Goal: Check status: Check status

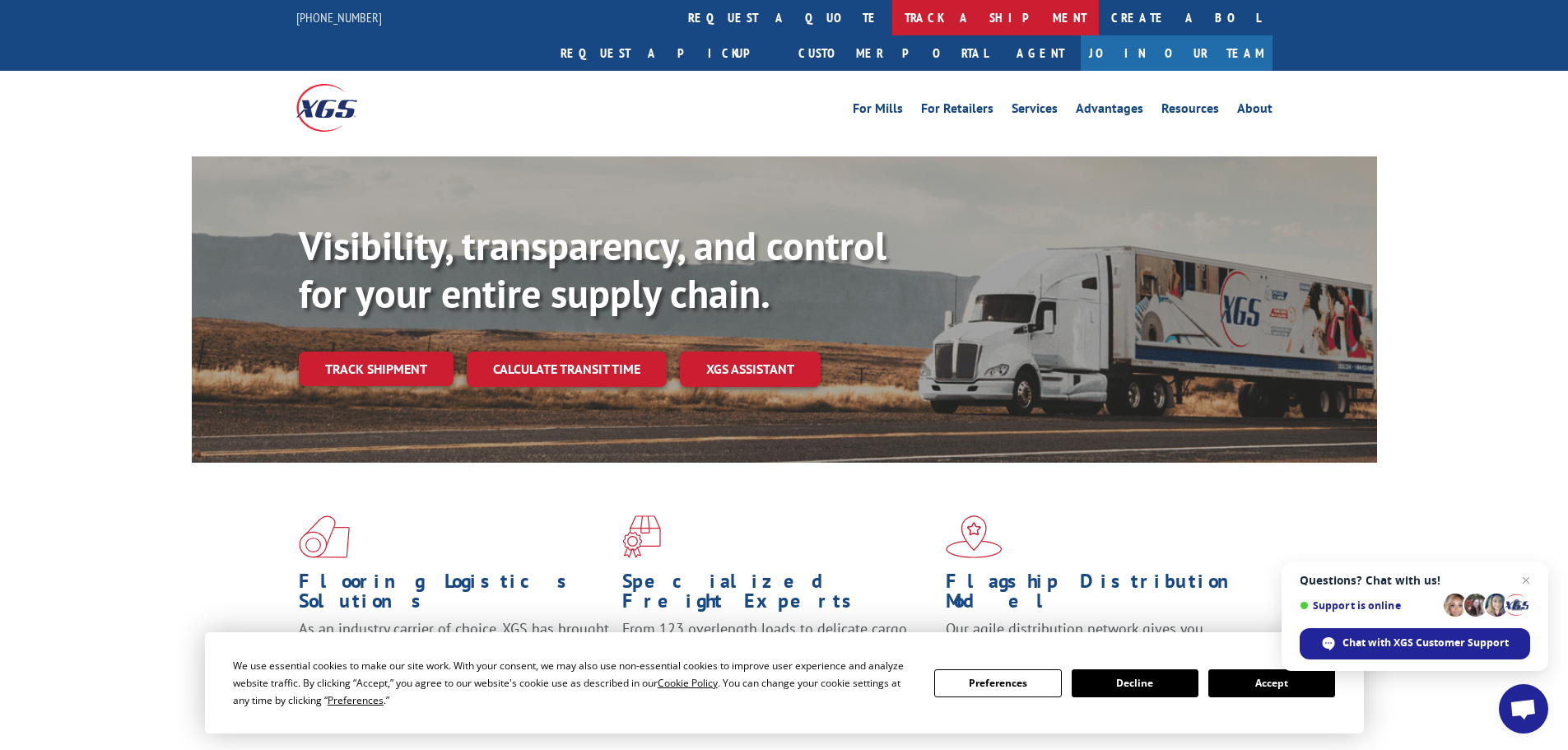
click at [892, 10] on link "track a shipment" at bounding box center [995, 17] width 207 height 35
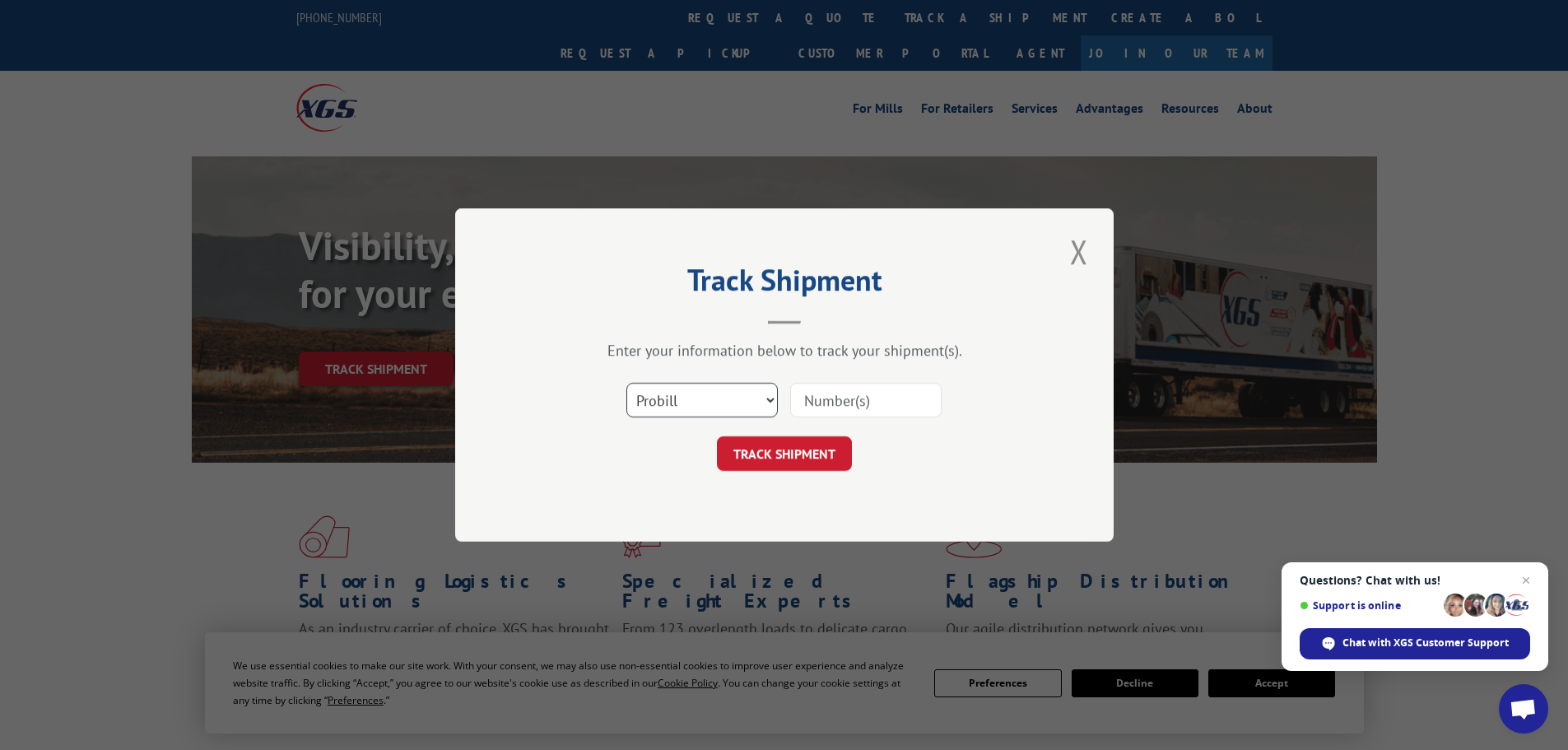
click at [700, 395] on select "Select category... Probill BOL PO" at bounding box center [702, 400] width 151 height 35
select select "po"
click at [626, 383] on select "Select category... Probill BOL PO" at bounding box center [702, 400] width 151 height 35
paste input "23509622"
type input "23509622"
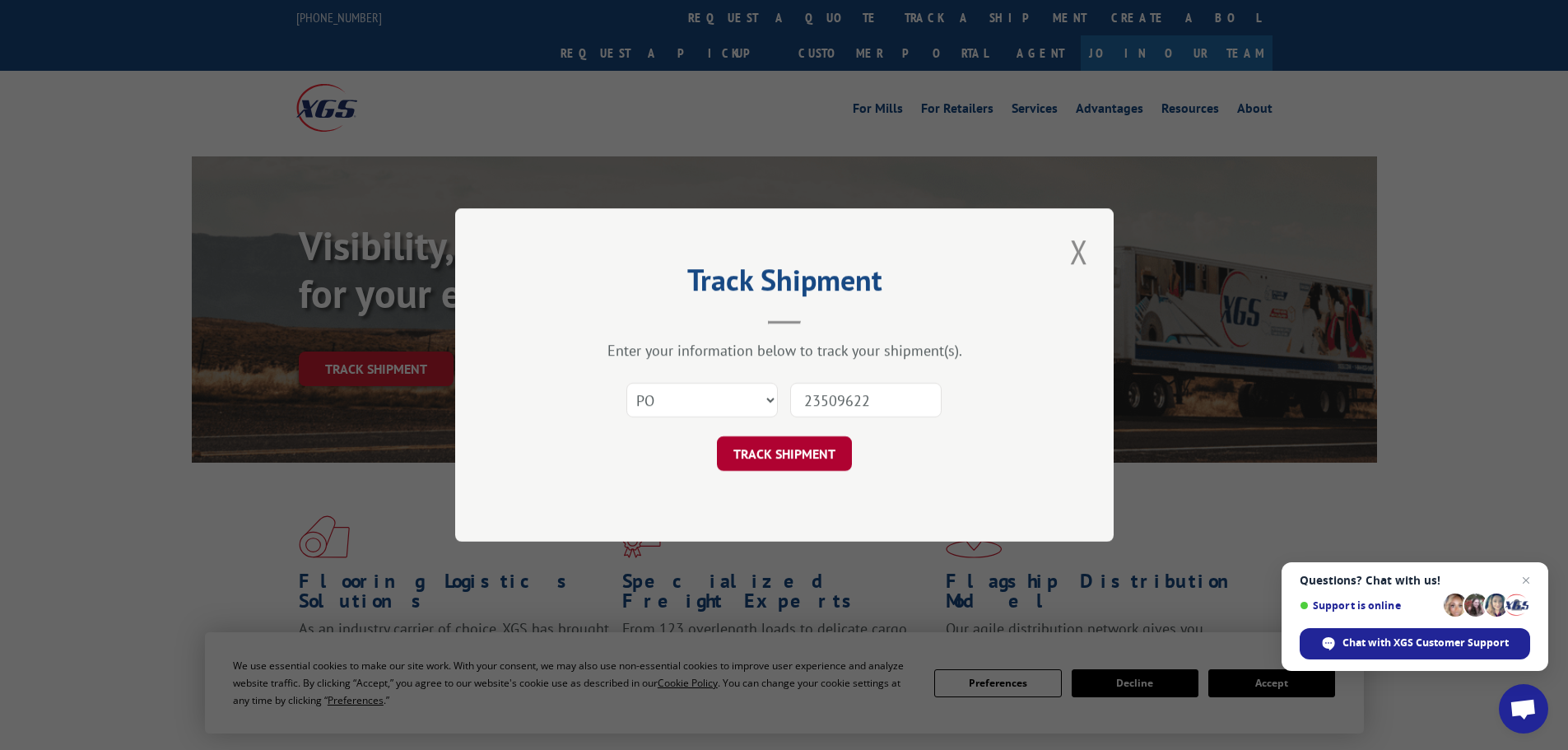
click at [801, 445] on button "TRACK SHIPMENT" at bounding box center [784, 454] width 135 height 35
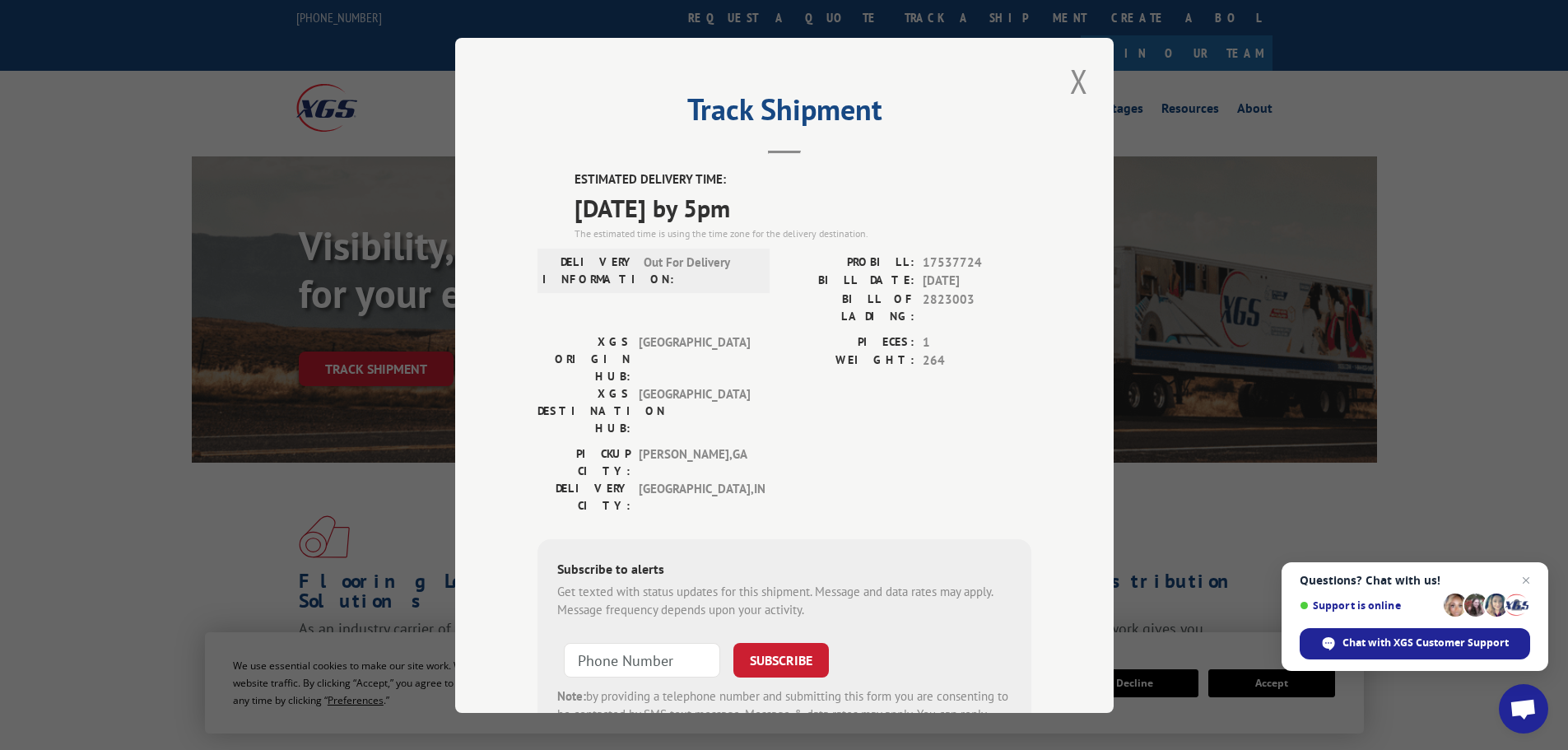
click at [686, 212] on span "[DATE] by 5pm" at bounding box center [803, 207] width 457 height 37
copy span "[DATE] by 5pm"
